Goal: Task Accomplishment & Management: Use online tool/utility

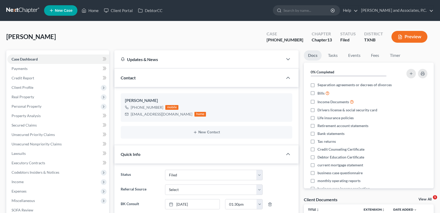
select select "5"
click at [94, 10] on link "Home" at bounding box center [90, 10] width 22 height 9
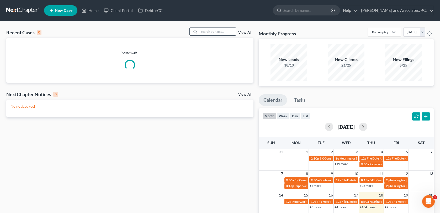
click at [207, 31] on input "search" at bounding box center [217, 32] width 37 height 8
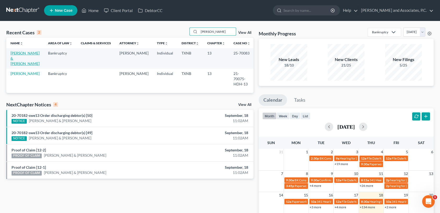
type input "[PERSON_NAME]"
click at [26, 60] on link "[PERSON_NAME] & [PERSON_NAME]" at bounding box center [24, 58] width 29 height 15
select select "1"
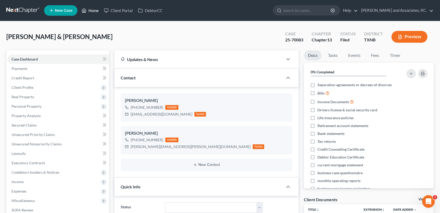
click at [95, 10] on link "Home" at bounding box center [90, 10] width 22 height 9
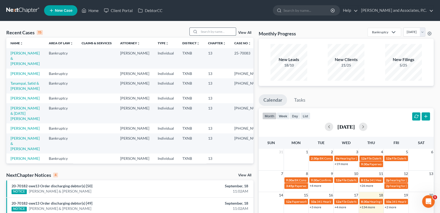
click at [204, 33] on input "search" at bounding box center [217, 32] width 37 height 8
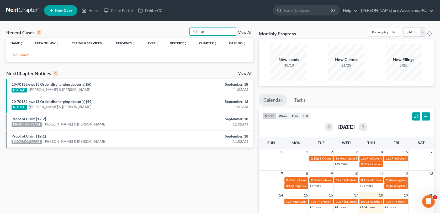
type input "s"
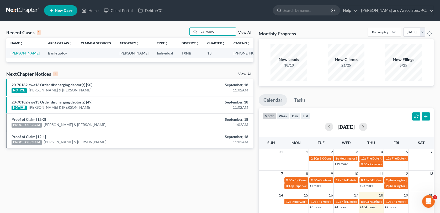
type input "25-70097"
click at [26, 53] on link "[PERSON_NAME]" at bounding box center [24, 53] width 29 height 4
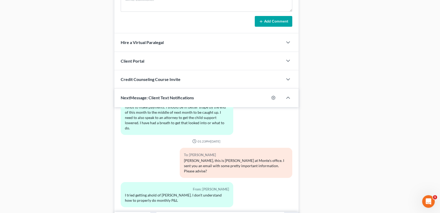
scroll to position [446, 0]
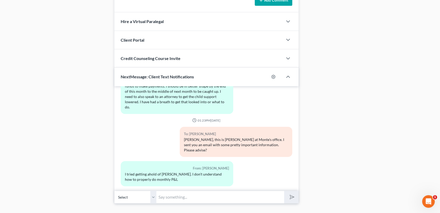
click at [170, 196] on input "text" at bounding box center [219, 197] width 127 height 13
click at [284, 191] on button "submit" at bounding box center [291, 197] width 14 height 12
click at [281, 196] on input "[PERSON_NAME], this is [PERSON_NAME] at Monte's office. We just got a call from…" at bounding box center [219, 197] width 127 height 13
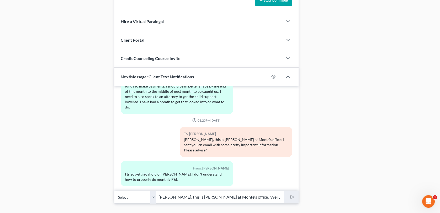
click at [282, 196] on input "[PERSON_NAME], this is [PERSON_NAME] at Monte's office. We just got a call from…" at bounding box center [219, 197] width 127 height 13
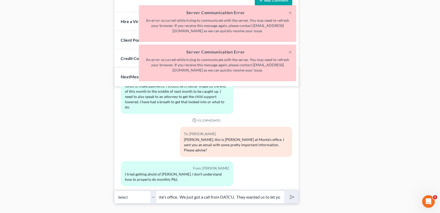
drag, startPoint x: 159, startPoint y: 196, endPoint x: 280, endPoint y: 191, distance: 120.7
click at [280, 191] on input "[PERSON_NAME], this is [PERSON_NAME] at Monte's office. We just got a call from…" at bounding box center [219, 197] width 127 height 13
type input "3"
drag, startPoint x: 291, startPoint y: 51, endPoint x: 293, endPoint y: 40, distance: 11.3
click at [291, 51] on button "×" at bounding box center [290, 52] width 4 height 6
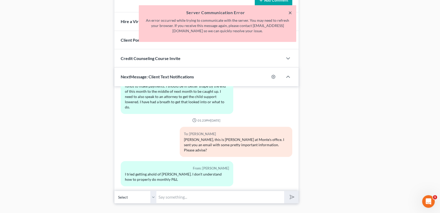
click at [289, 14] on button "×" at bounding box center [290, 12] width 4 height 6
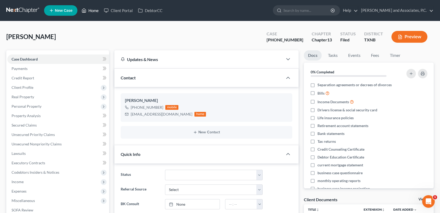
click at [94, 9] on link "Home" at bounding box center [90, 10] width 22 height 9
click at [95, 10] on link "Home" at bounding box center [90, 10] width 22 height 9
